Goal: Task Accomplishment & Management: Manage account settings

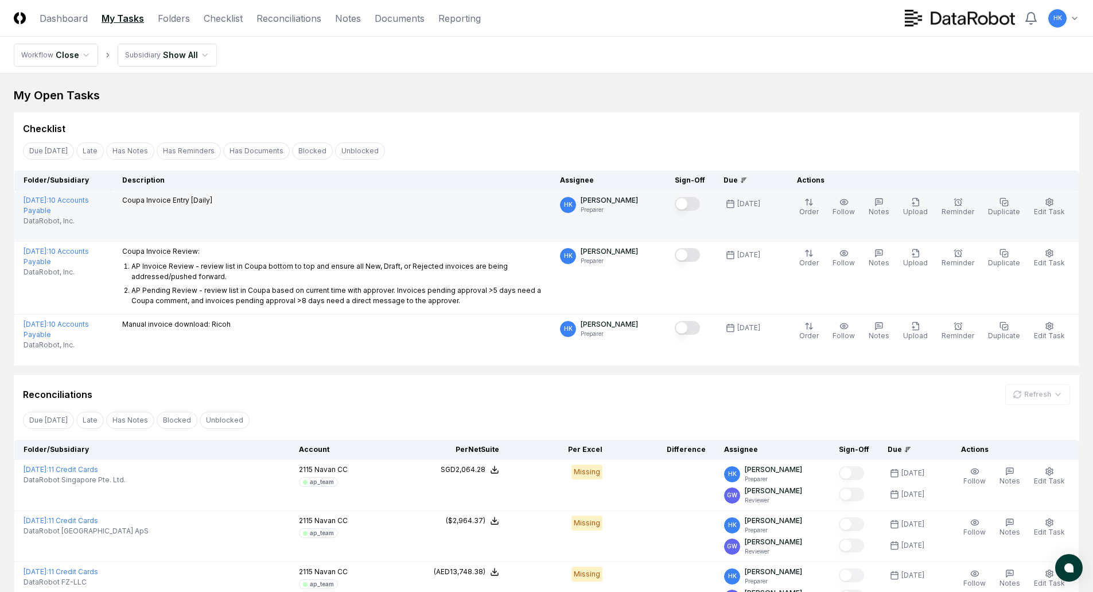
click at [692, 204] on button "Mark complete" at bounding box center [687, 204] width 25 height 14
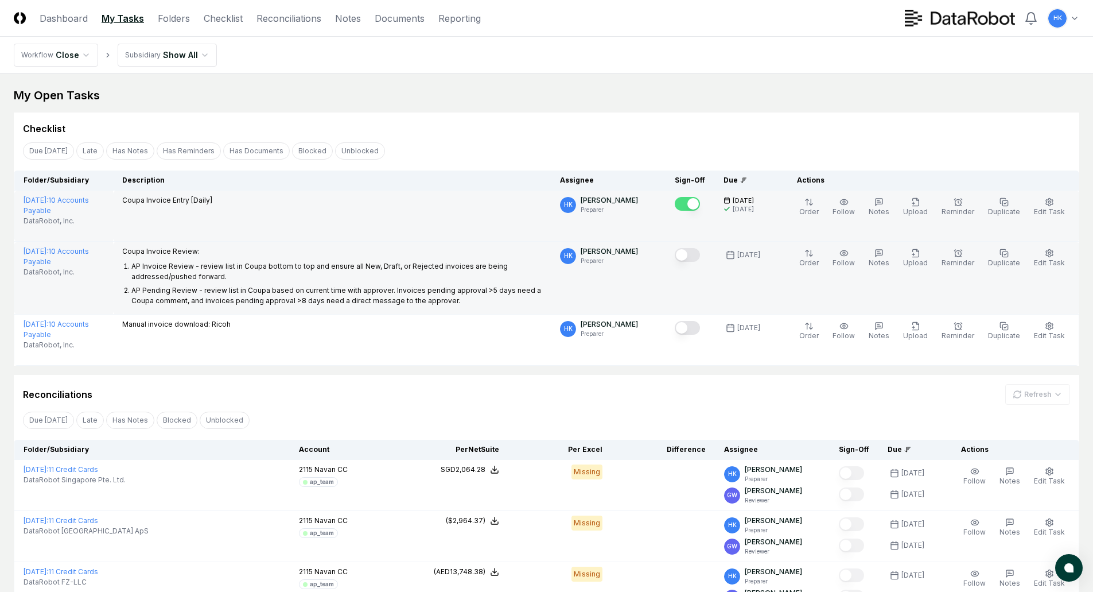
click at [697, 257] on button "Mark complete" at bounding box center [687, 255] width 25 height 14
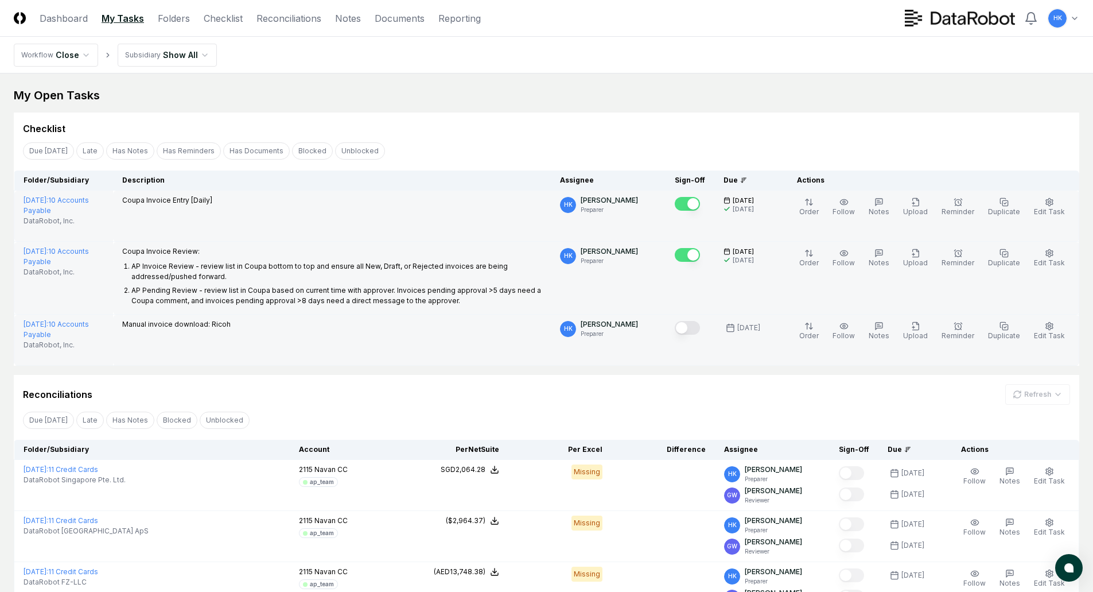
click at [691, 329] on button "Mark complete" at bounding box center [687, 328] width 25 height 14
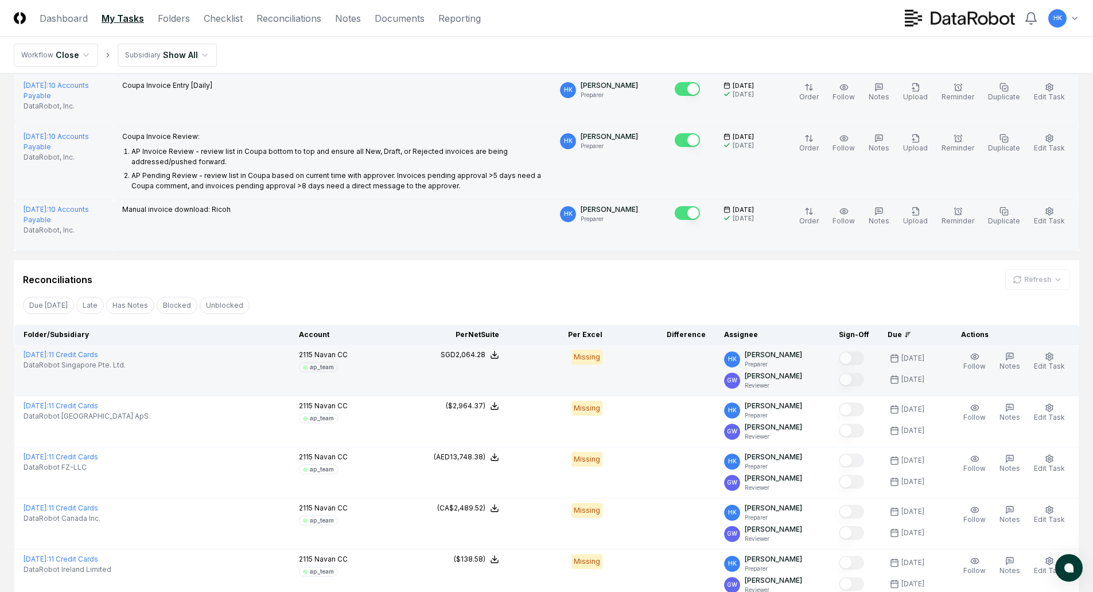
scroll to position [57, 0]
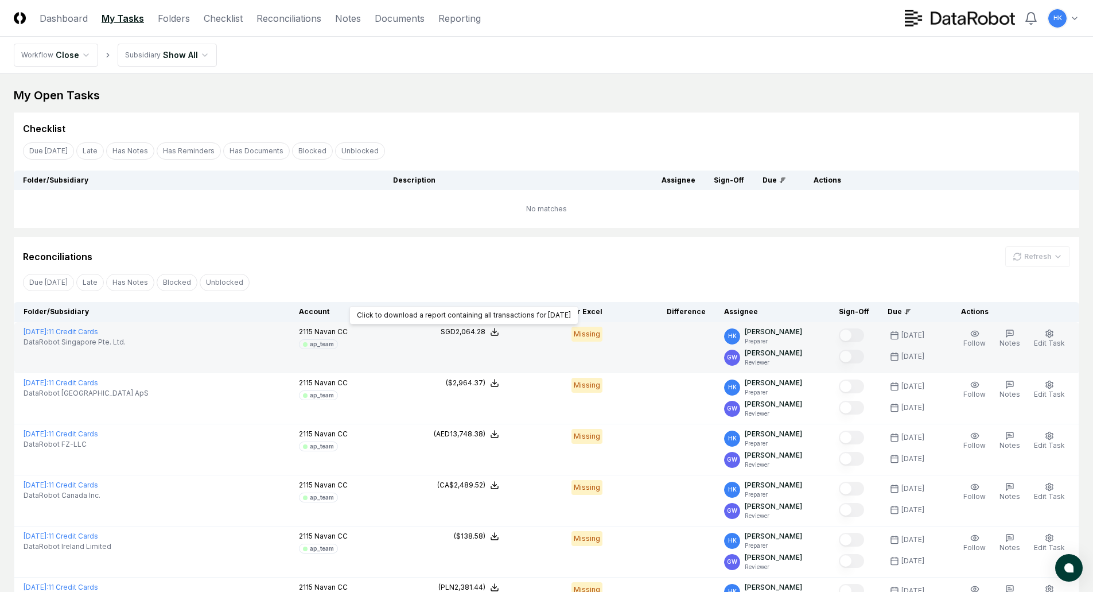
click at [499, 331] on icon at bounding box center [494, 331] width 9 height 9
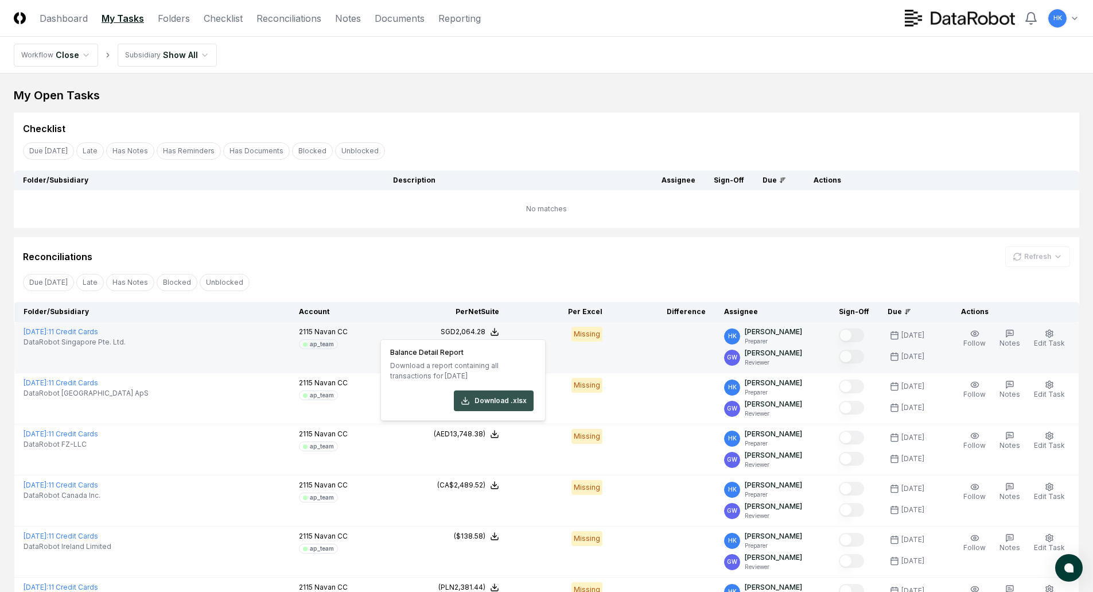
click at [470, 399] on icon at bounding box center [465, 400] width 9 height 9
click at [618, 144] on div "Due [DATE] Late Has Notes Has Reminders Has Documents Blocked Unblocked Clear F…" at bounding box center [547, 150] width 1066 height 21
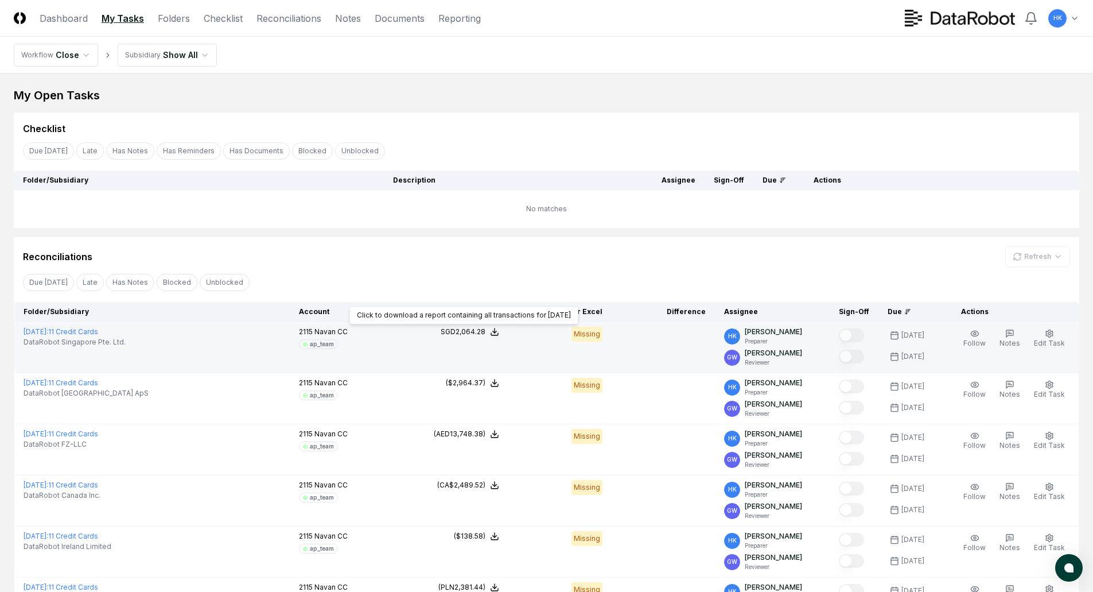
click at [499, 333] on icon at bounding box center [494, 331] width 9 height 9
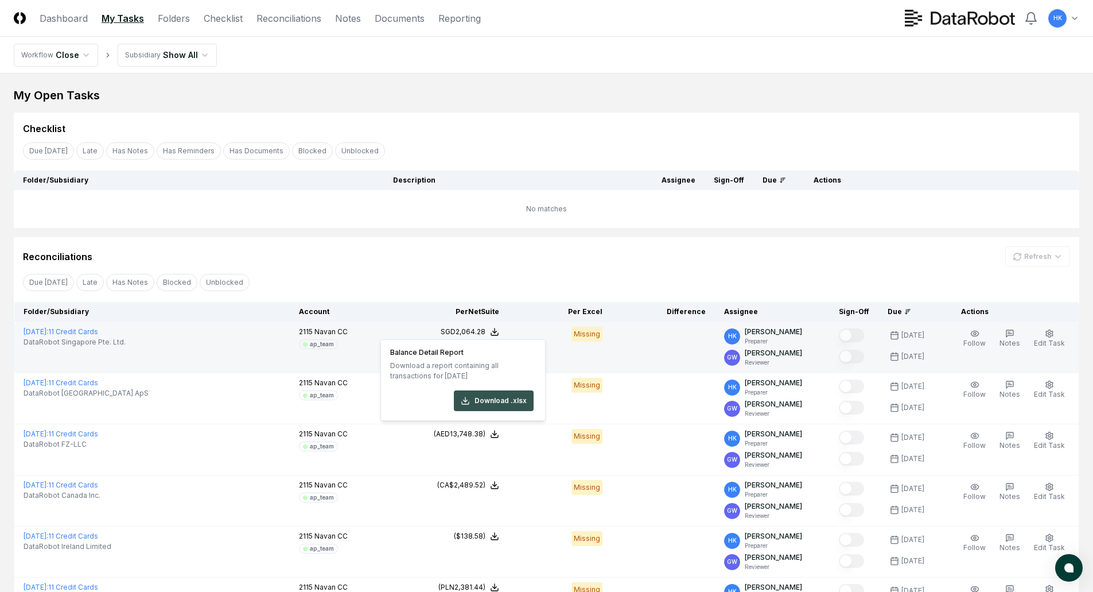
click at [463, 399] on icon at bounding box center [465, 400] width 9 height 9
click at [635, 138] on div "Checklist Due [DATE] Late Has Notes Has Reminders Has Documents Blocked Unblock…" at bounding box center [547, 170] width 1066 height 115
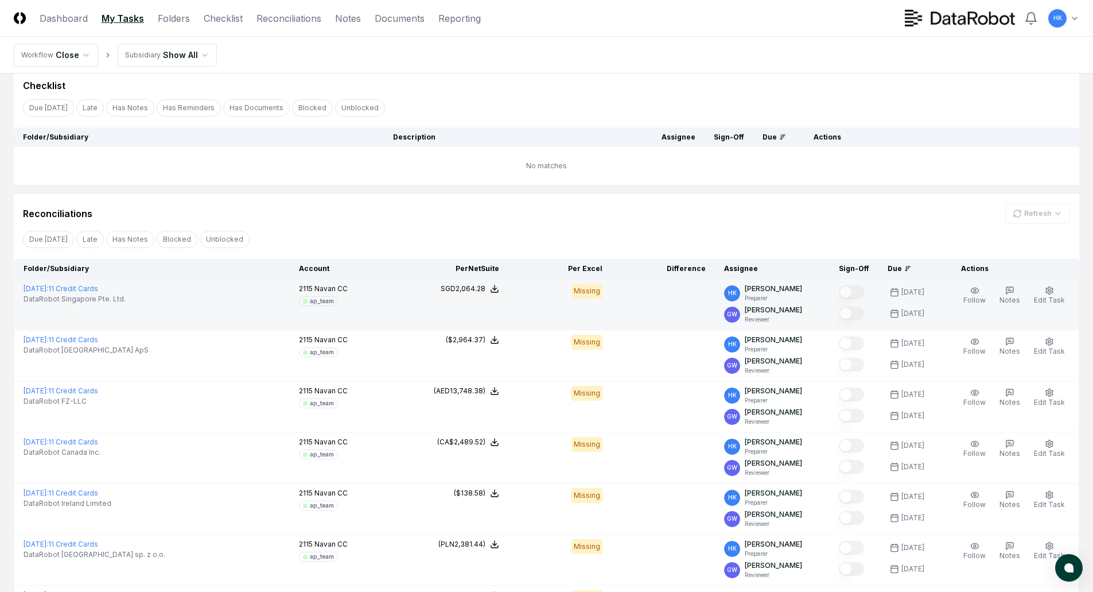
scroll to position [172, 0]
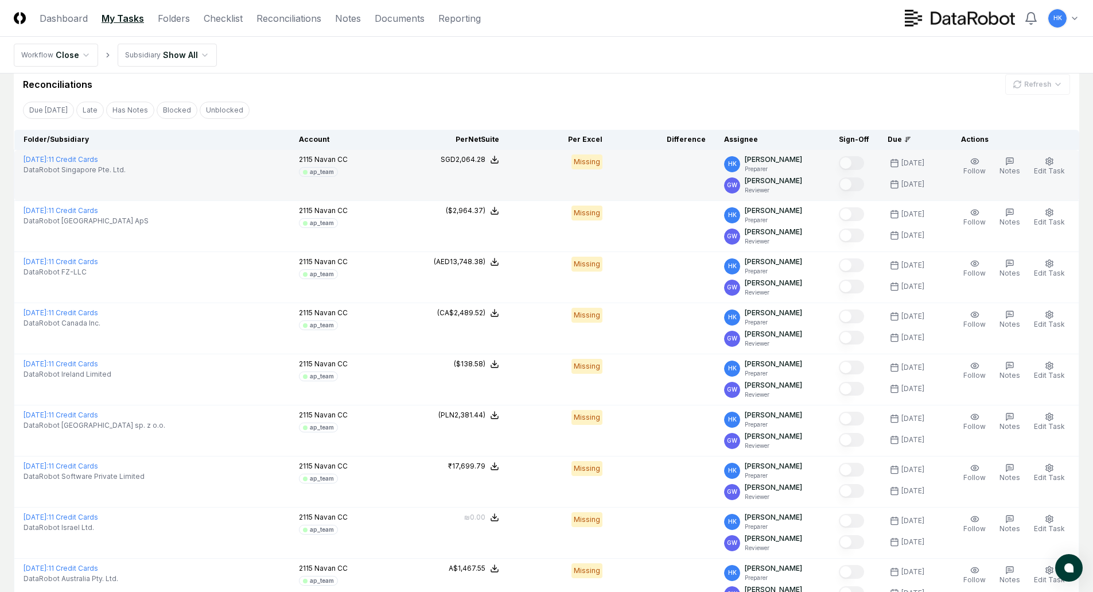
click at [925, 162] on div "[DATE]" at bounding box center [913, 163] width 23 height 10
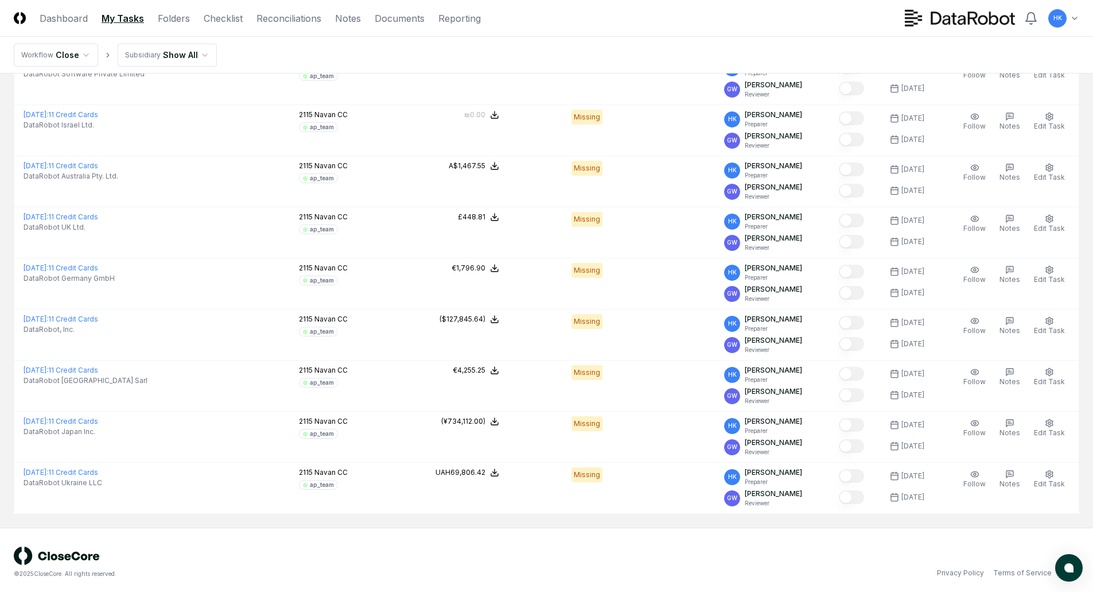
scroll to position [579, 0]
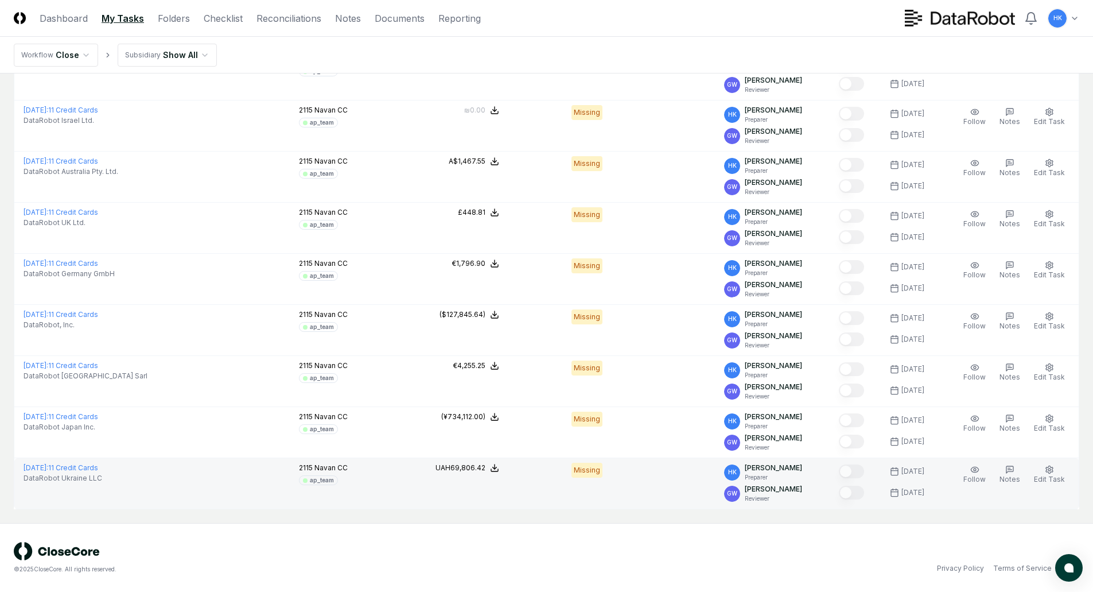
click at [898, 491] on icon at bounding box center [894, 491] width 7 height 0
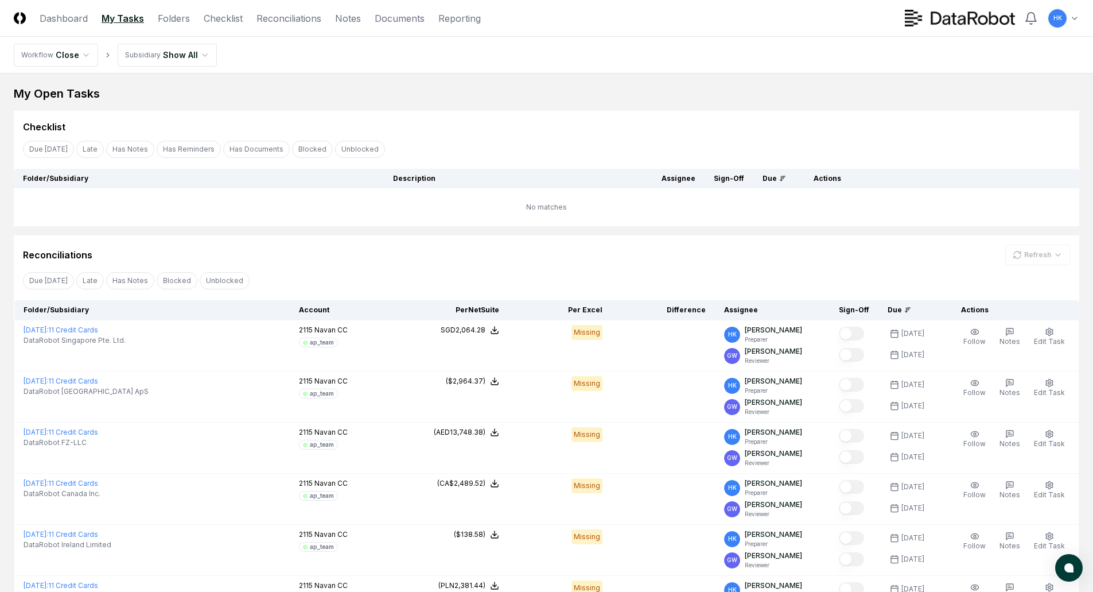
scroll to position [0, 0]
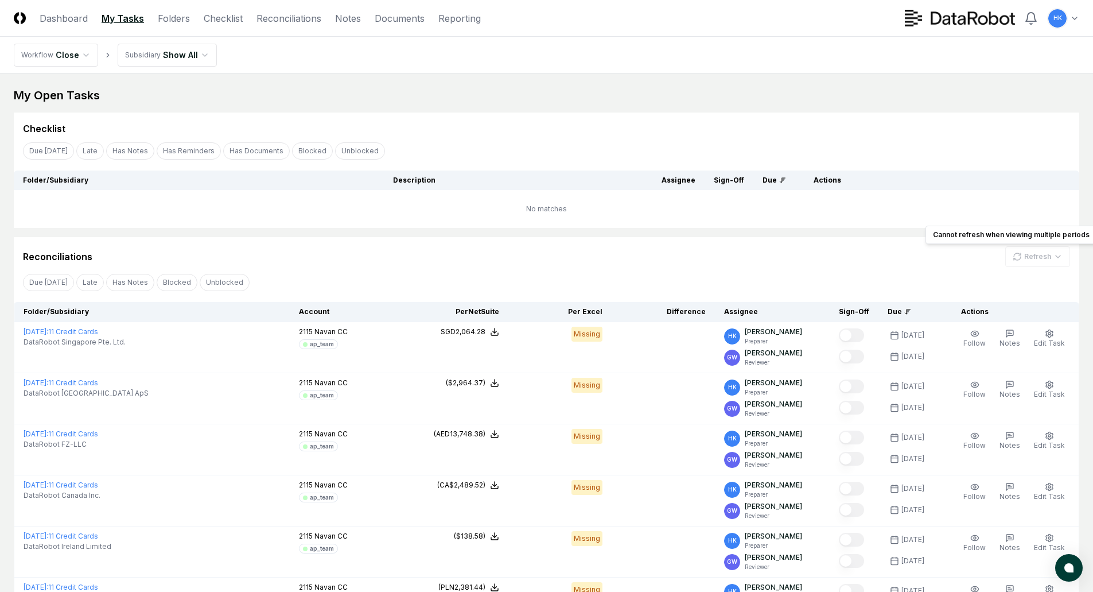
click at [1043, 254] on div "Refresh" at bounding box center [1038, 256] width 65 height 21
click at [199, 54] on html "CloseCore Dashboard My Tasks Folders Checklist Reconciliations Notes Documents …" at bounding box center [546, 585] width 1093 height 1171
click at [723, 95] on div "My Open Tasks" at bounding box center [547, 95] width 1066 height 16
click at [492, 217] on td "No matches" at bounding box center [547, 209] width 1066 height 38
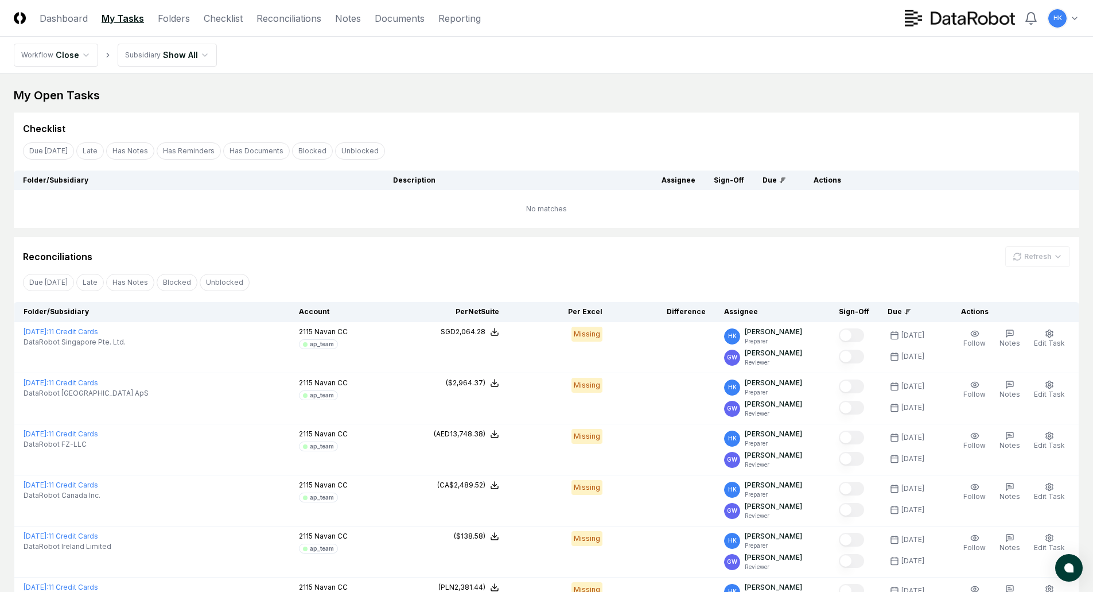
click at [197, 55] on html "CloseCore Dashboard My Tasks Folders Checklist Reconciliations Notes Documents …" at bounding box center [546, 585] width 1093 height 1171
click at [221, 17] on link "Checklist" at bounding box center [223, 18] width 39 height 14
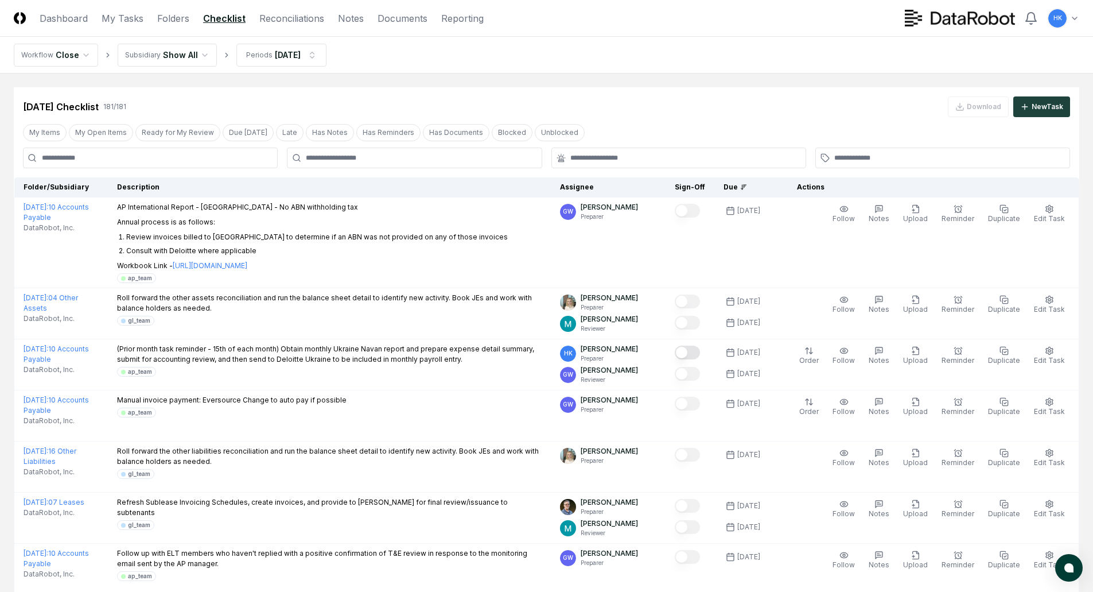
click at [649, 55] on nav "Workflow Close Subsidiary Show All Periods [DATE]" at bounding box center [546, 55] width 1093 height 37
click at [281, 20] on link "Reconciliations" at bounding box center [291, 18] width 65 height 14
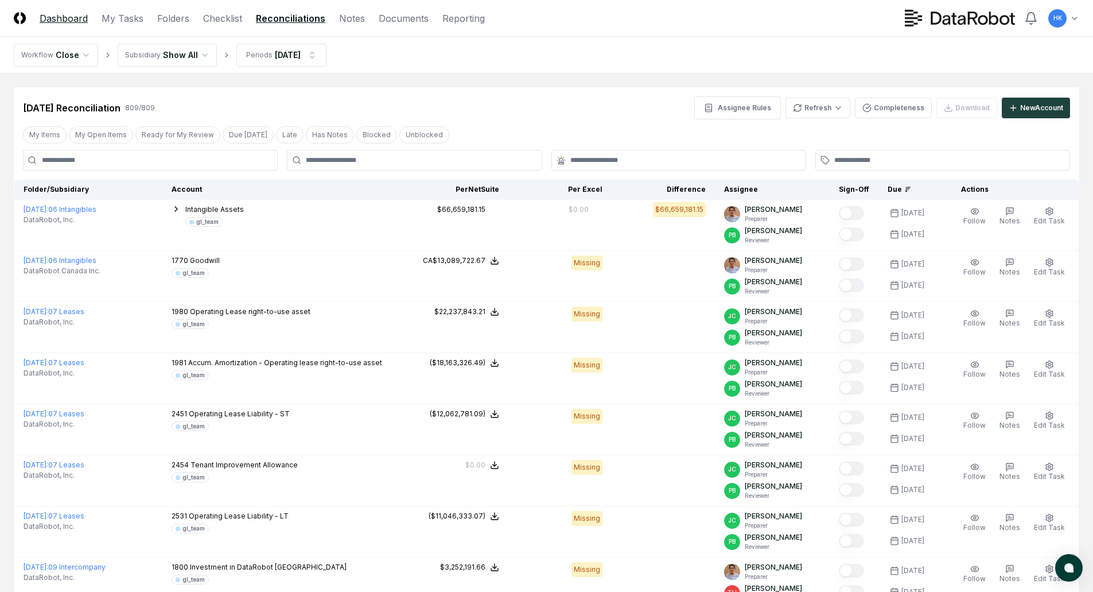
click at [76, 17] on link "Dashboard" at bounding box center [64, 18] width 48 height 14
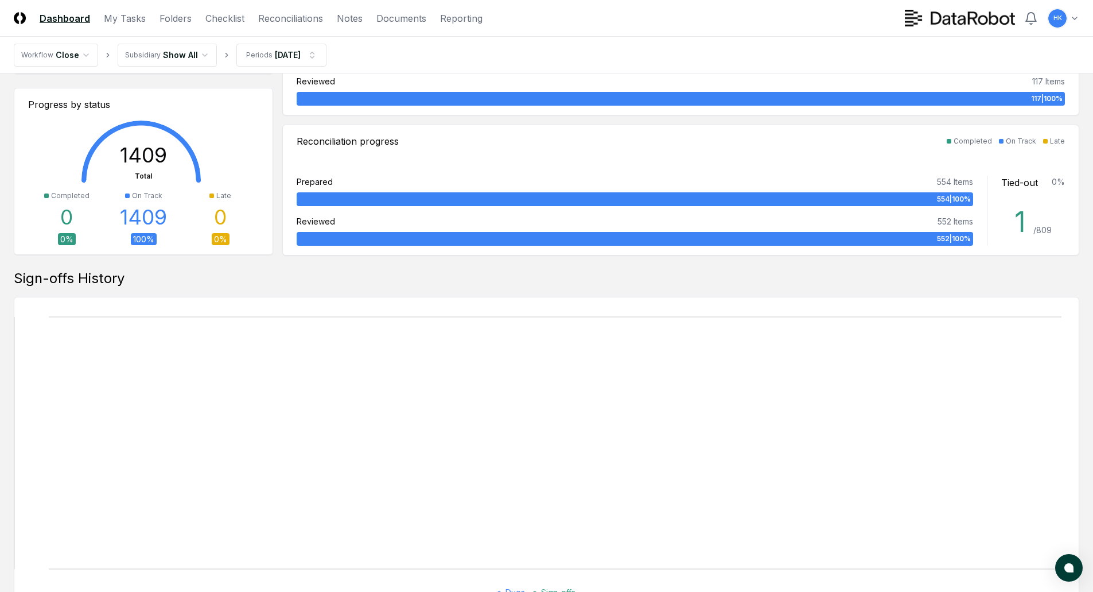
scroll to position [402, 0]
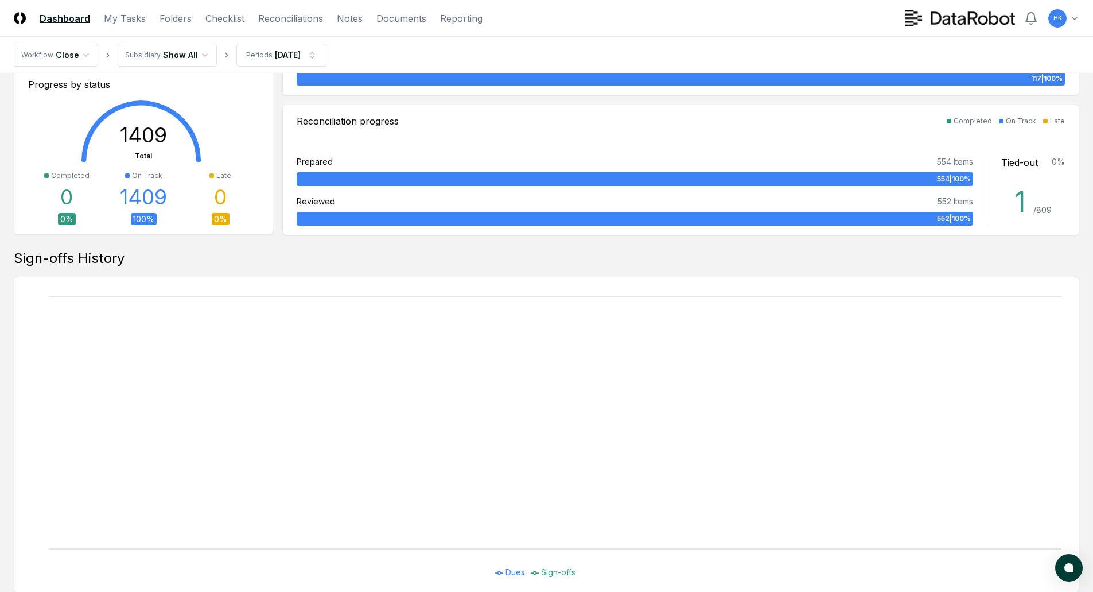
click at [280, 577] on ul "Dues Sign-offs" at bounding box center [538, 572] width 1048 height 12
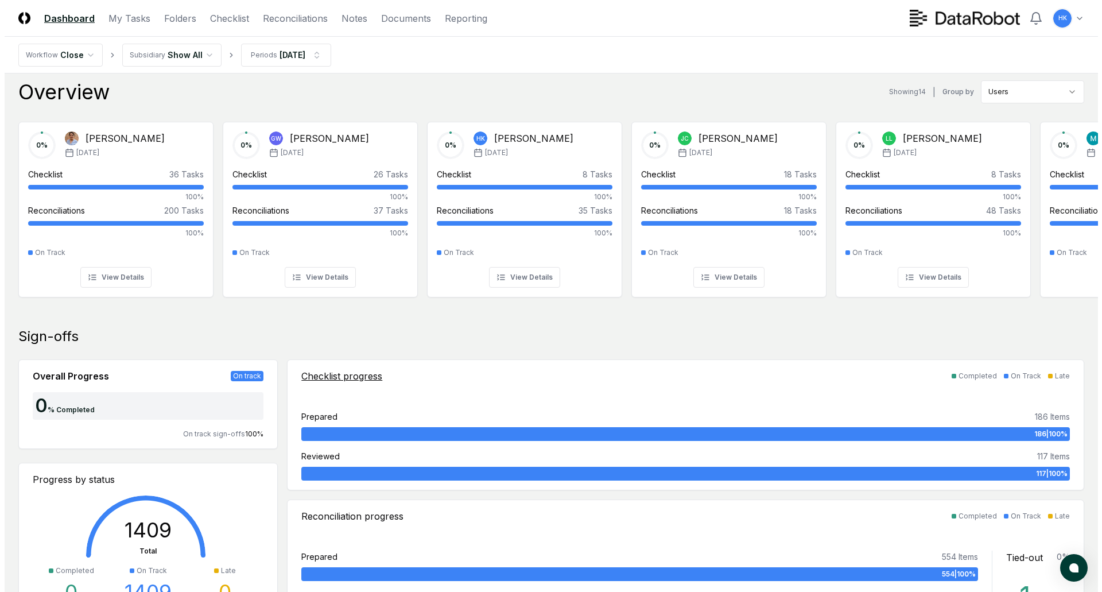
scroll to position [0, 0]
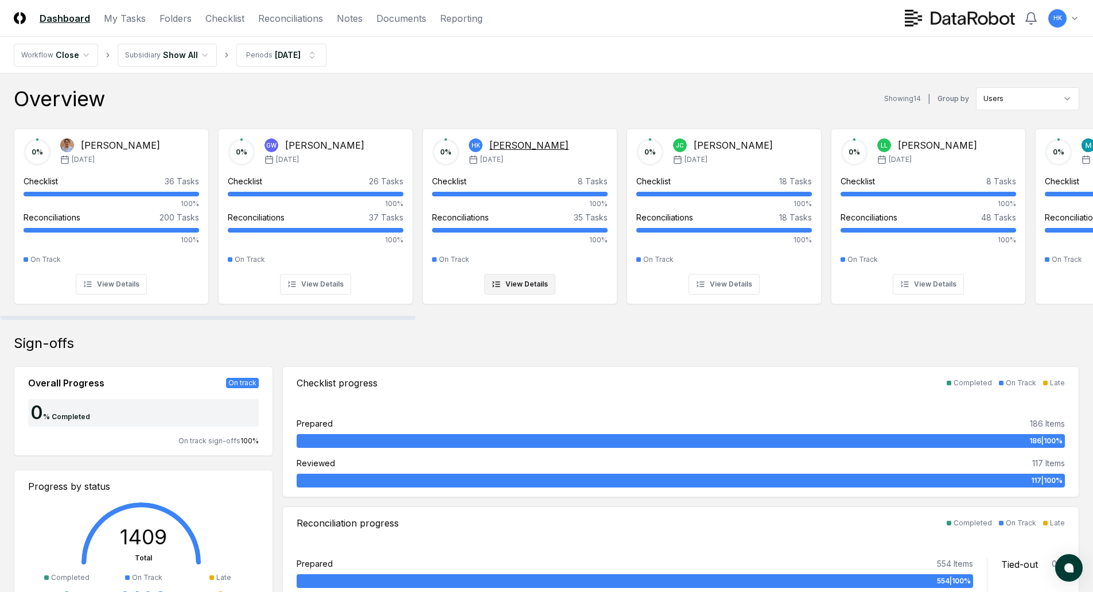
click at [550, 145] on div "[PERSON_NAME]" at bounding box center [529, 145] width 79 height 14
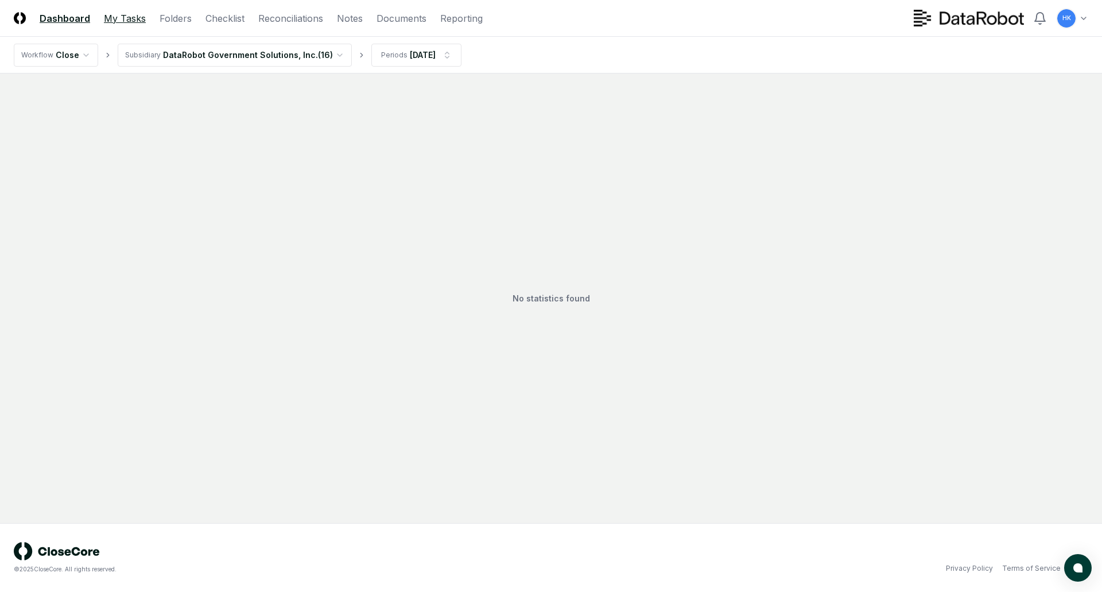
click at [127, 21] on link "My Tasks" at bounding box center [125, 18] width 42 height 14
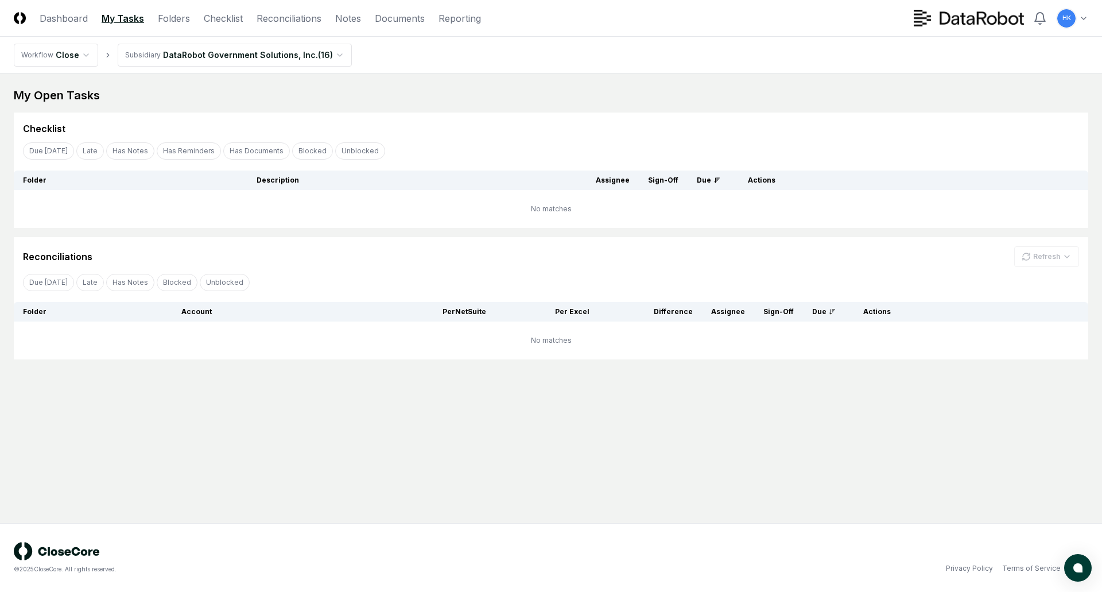
click at [197, 399] on main "My Open Tasks Cancel Reassign Checklist Due [DATE] Late Has Notes Has Reminders…" at bounding box center [551, 297] width 1102 height 449
click at [329, 51] on html "CloseCore Dashboard My Tasks Folders Checklist Reconciliations Notes Documents …" at bounding box center [551, 296] width 1102 height 592
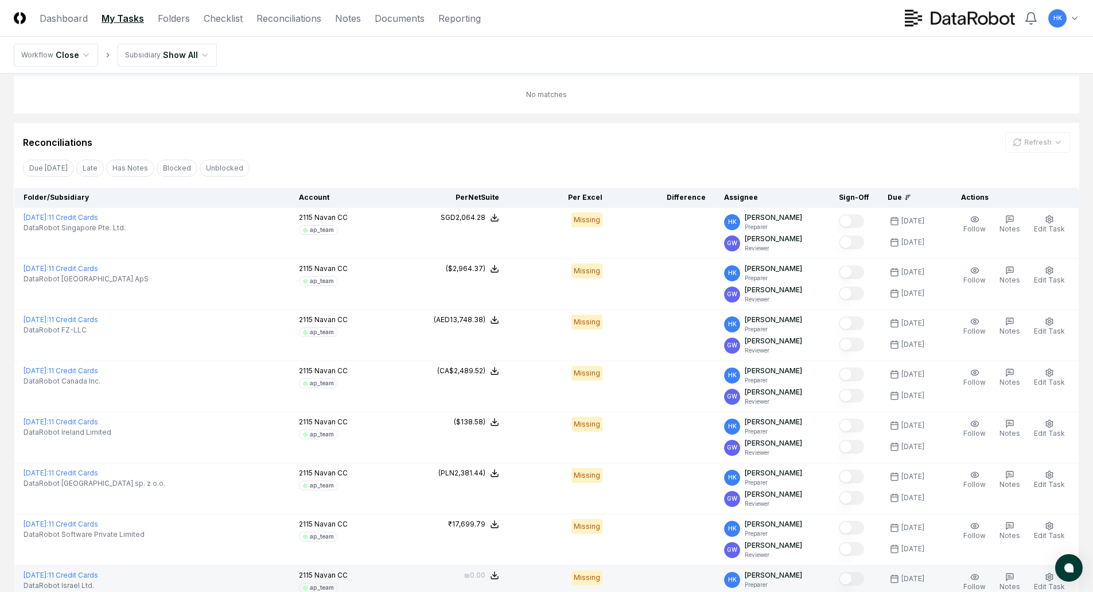
scroll to position [115, 0]
